Goal: Use online tool/utility: Utilize a website feature to perform a specific function

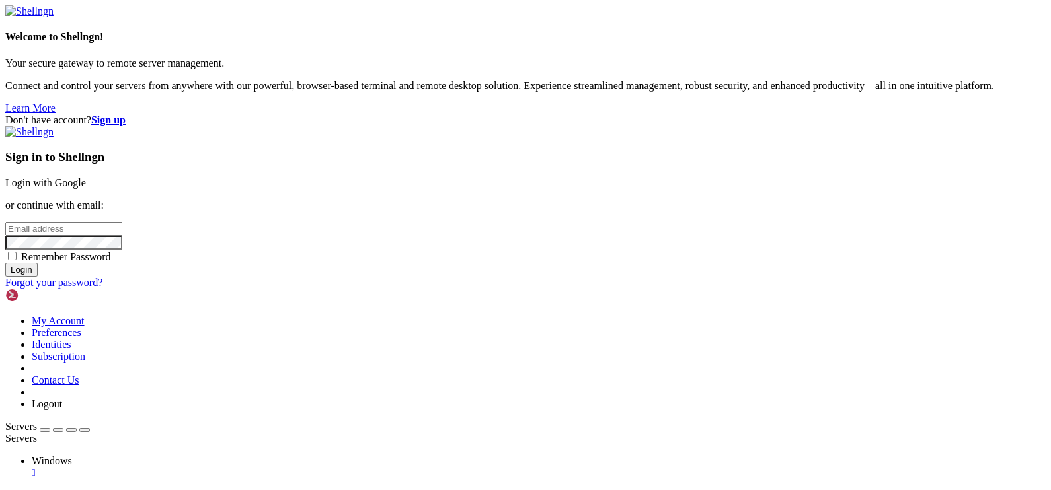
type input "[EMAIL_ADDRESS][DOMAIN_NAME]"
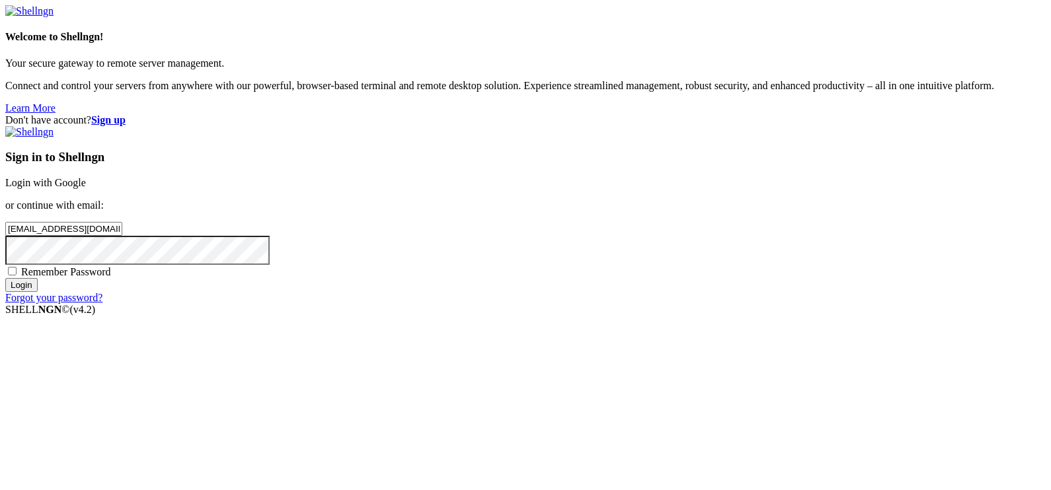
click at [38, 292] on input "Login" at bounding box center [21, 285] width 32 height 14
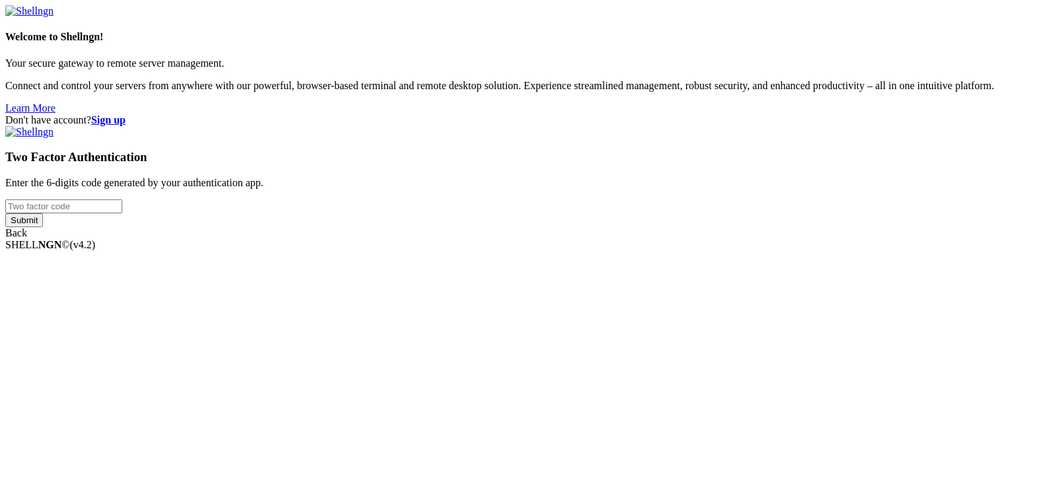
click at [122, 213] on input "number" at bounding box center [63, 207] width 117 height 14
type input "083863"
click at [5, 213] on input "Submit" at bounding box center [24, 220] width 38 height 14
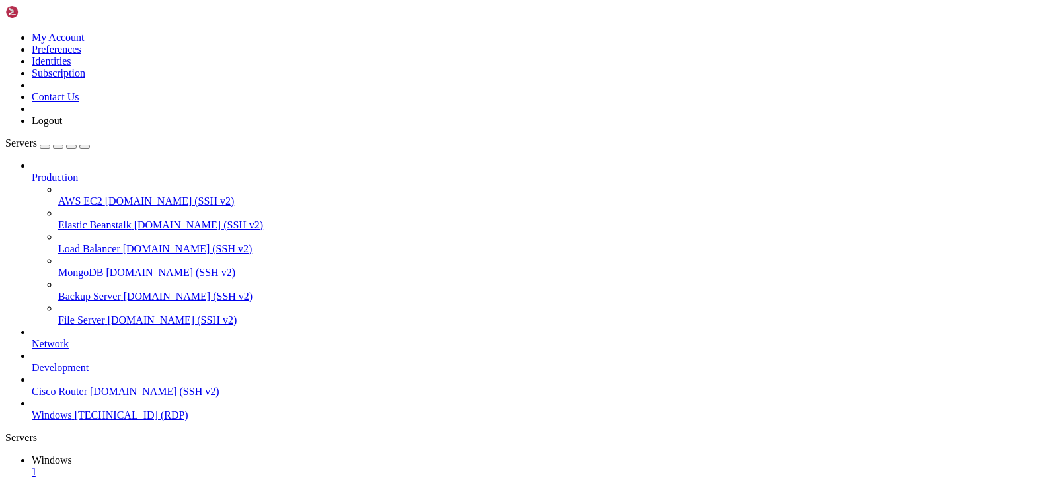
click at [72, 421] on span "Windows" at bounding box center [52, 415] width 40 height 11
drag, startPoint x: 846, startPoint y: 703, endPoint x: 859, endPoint y: 638, distance: 66.1
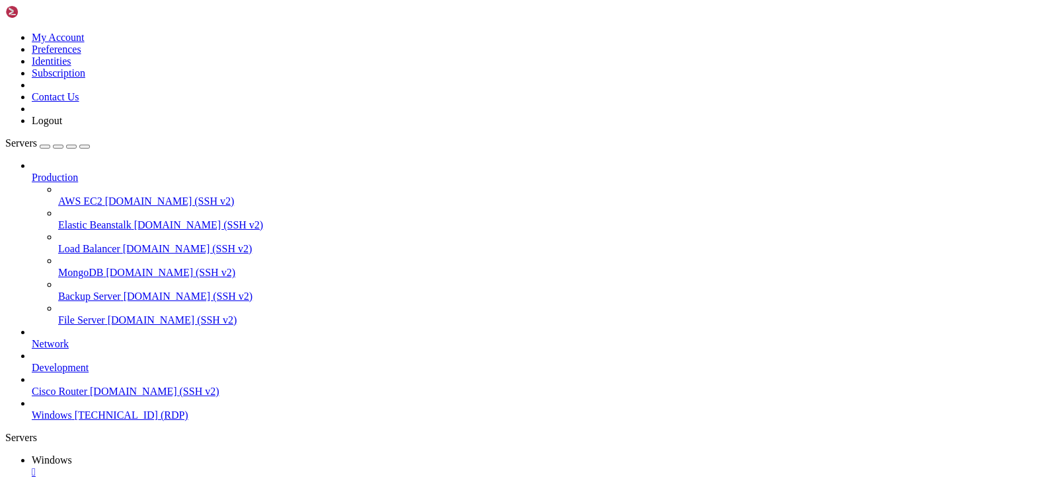
drag, startPoint x: 141, startPoint y: 40, endPoint x: 124, endPoint y: 7, distance: 37.8
click at [85, 147] on icon "button" at bounding box center [85, 147] width 0 height 0
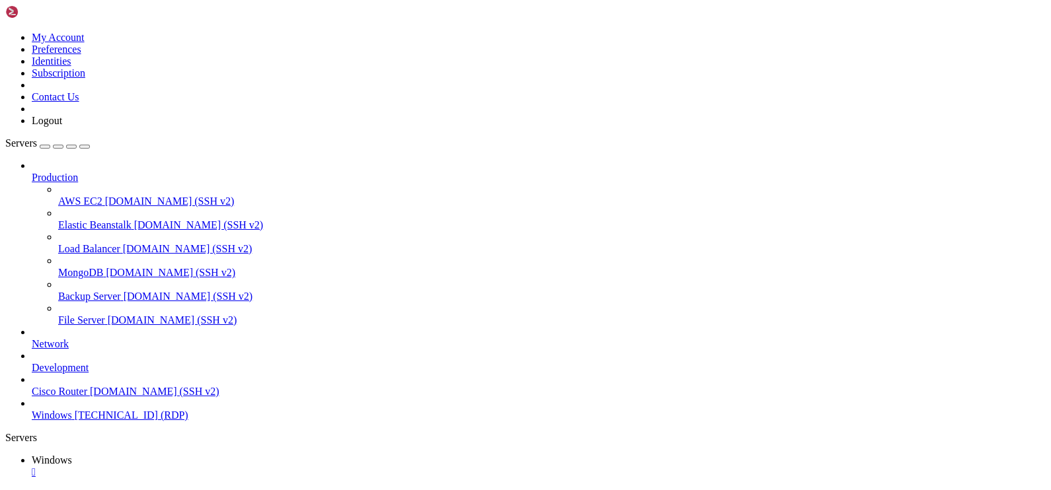
drag, startPoint x: 120, startPoint y: 674, endPoint x: 122, endPoint y: 718, distance: 44.3
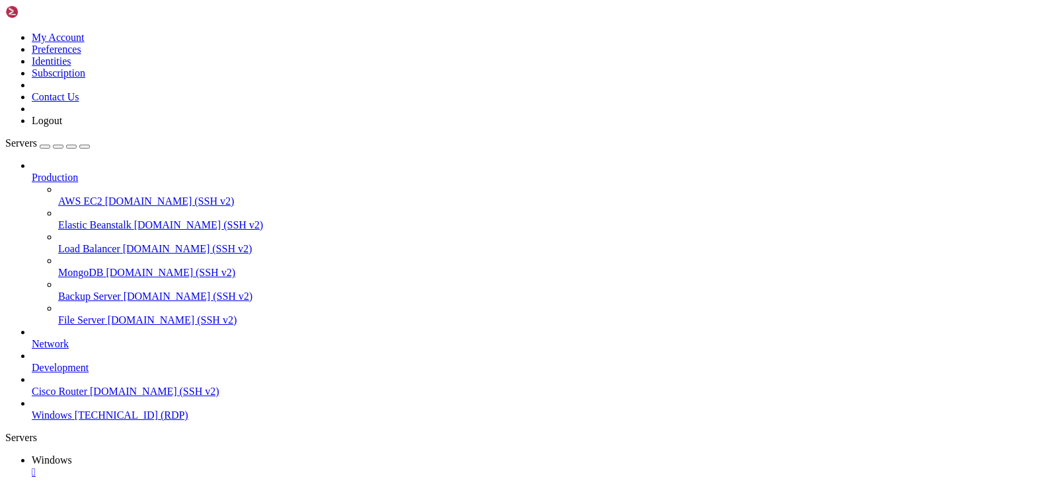
drag, startPoint x: 486, startPoint y: 764, endPoint x: 451, endPoint y: 764, distance: 35.0
drag, startPoint x: 344, startPoint y: 796, endPoint x: 315, endPoint y: 796, distance: 29.1
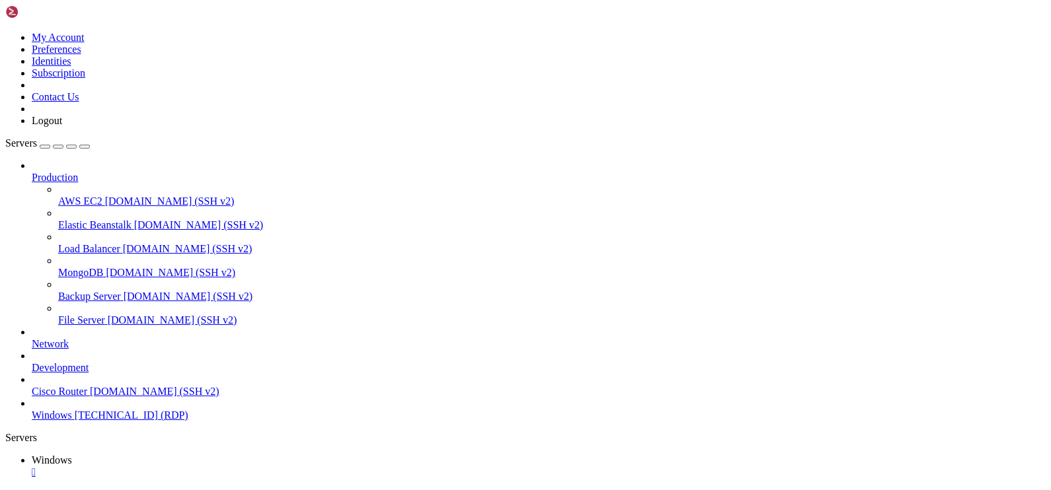
drag, startPoint x: 993, startPoint y: 729, endPoint x: 1009, endPoint y: 681, distance: 50.4
